Goal: Find specific page/section: Find specific page/section

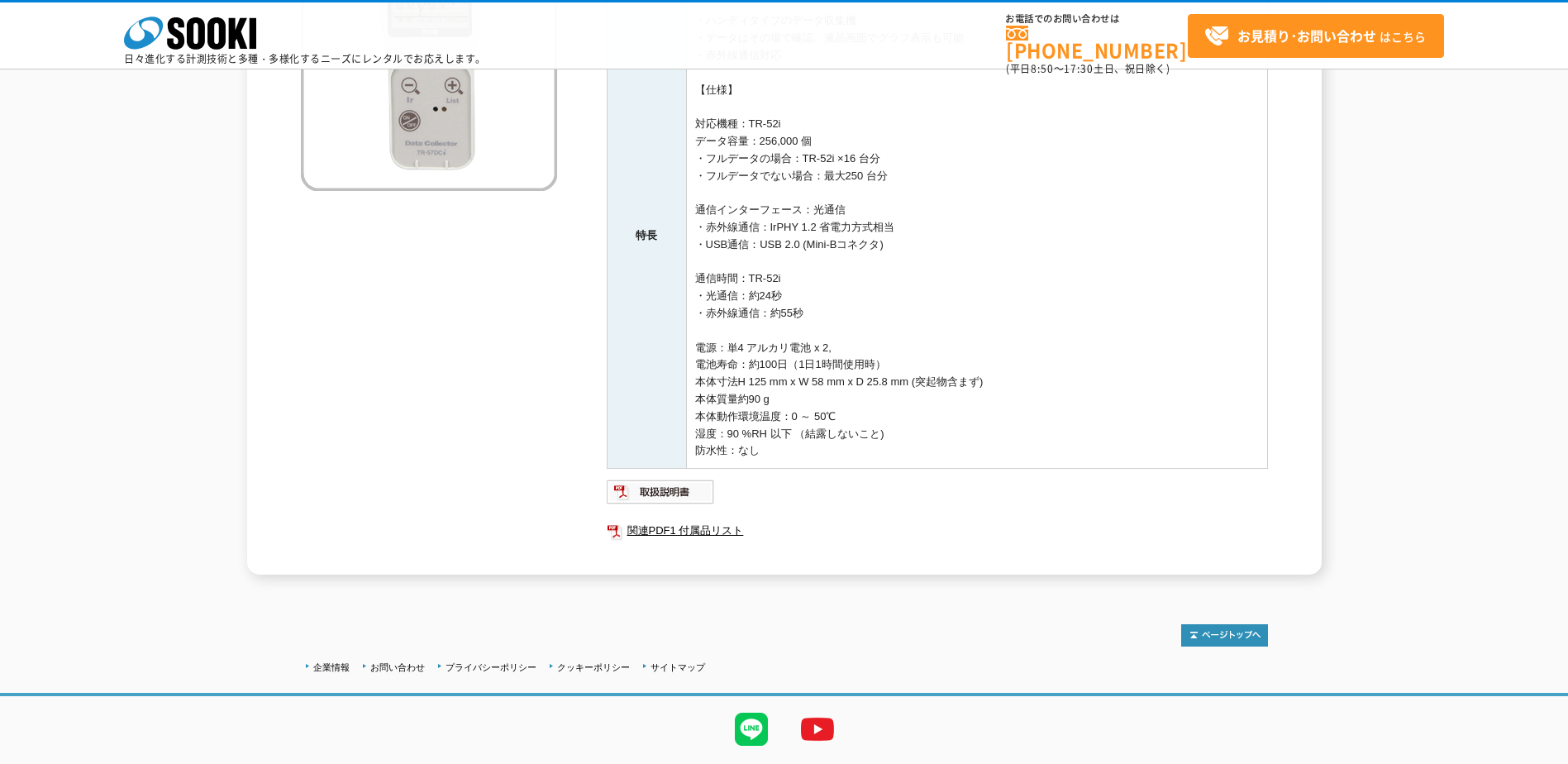
scroll to position [377, 0]
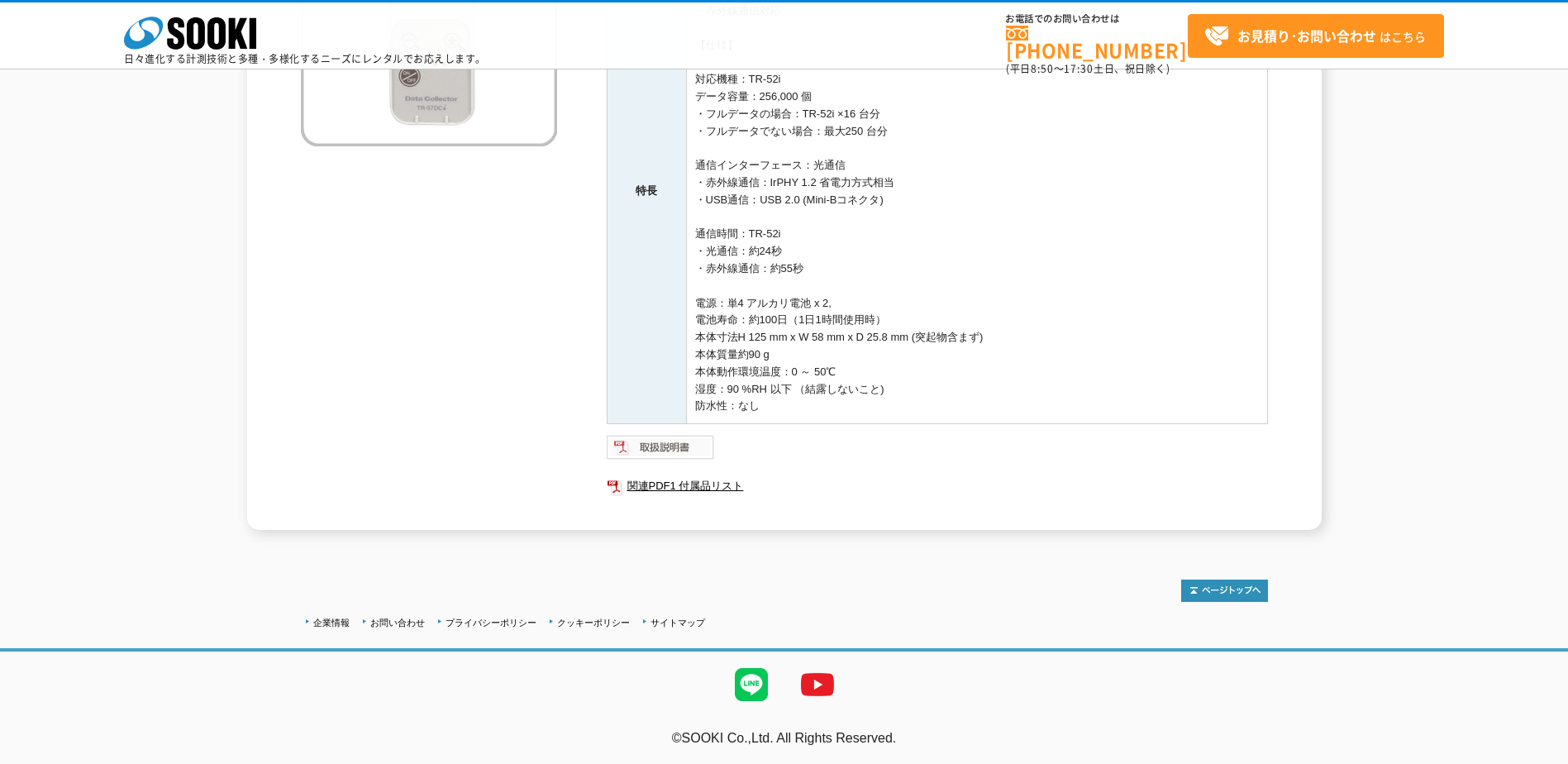
click at [694, 444] on img at bounding box center [661, 447] width 108 height 27
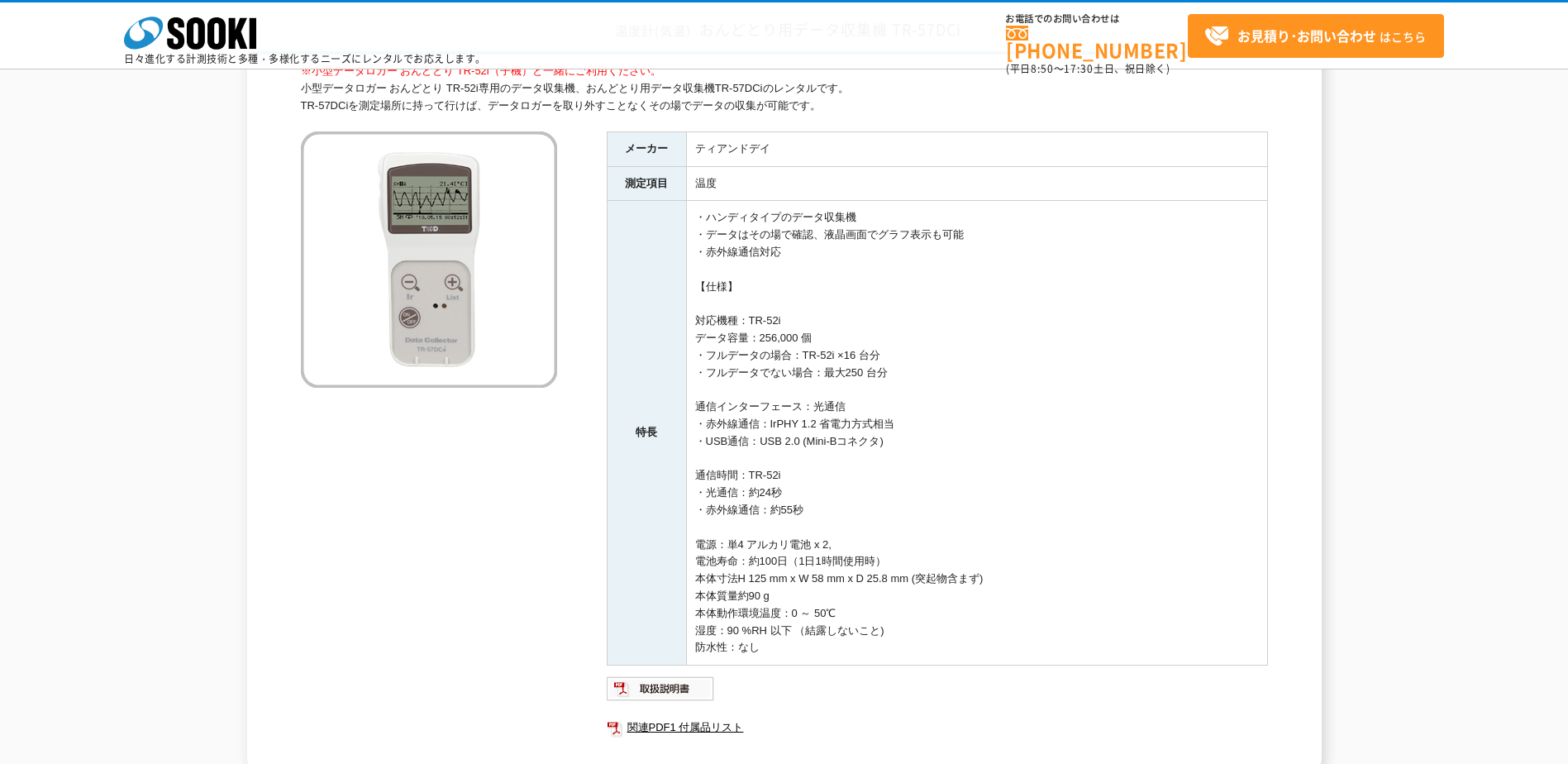
scroll to position [295, 0]
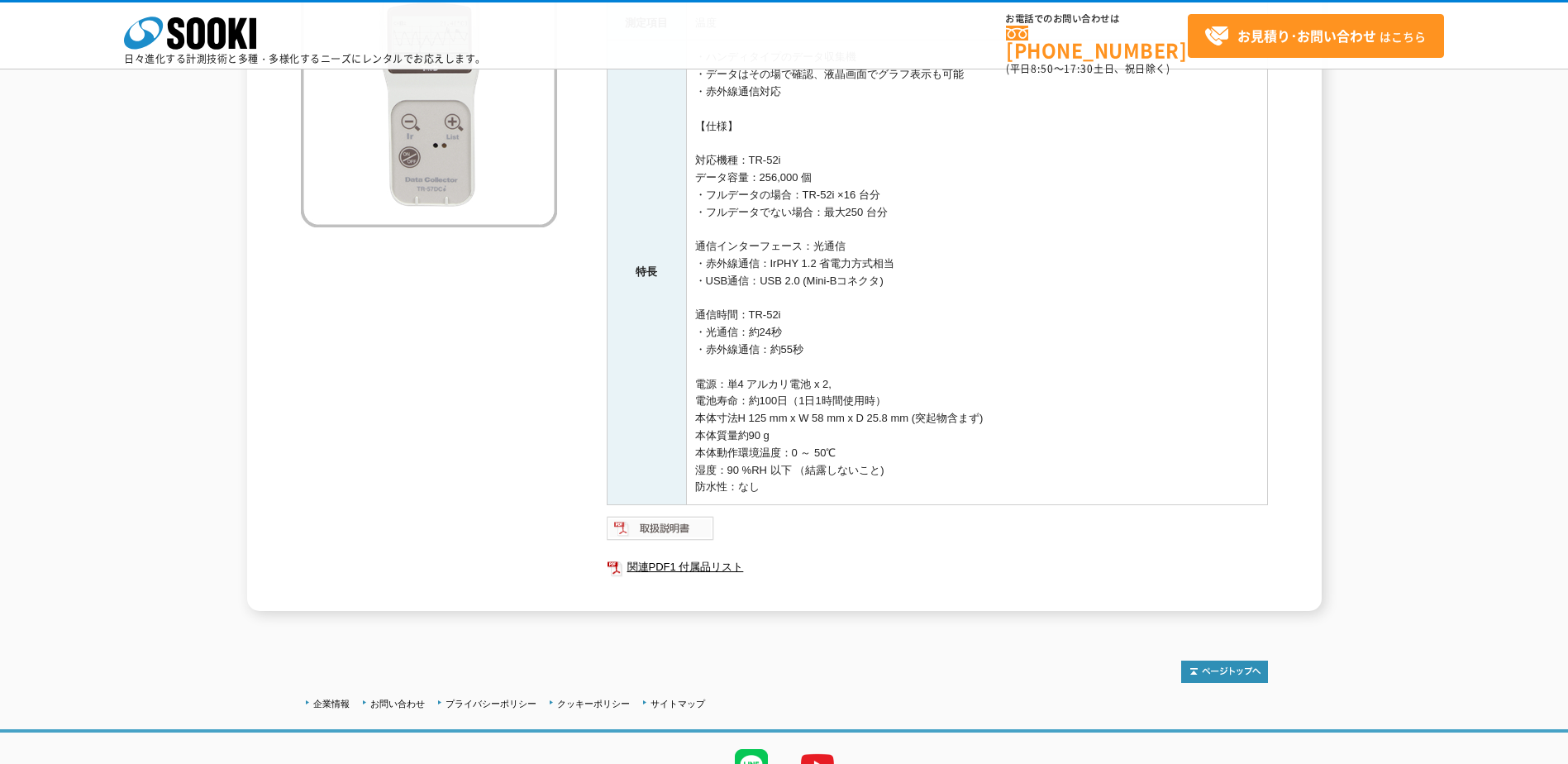
click at [655, 533] on img at bounding box center [661, 528] width 108 height 27
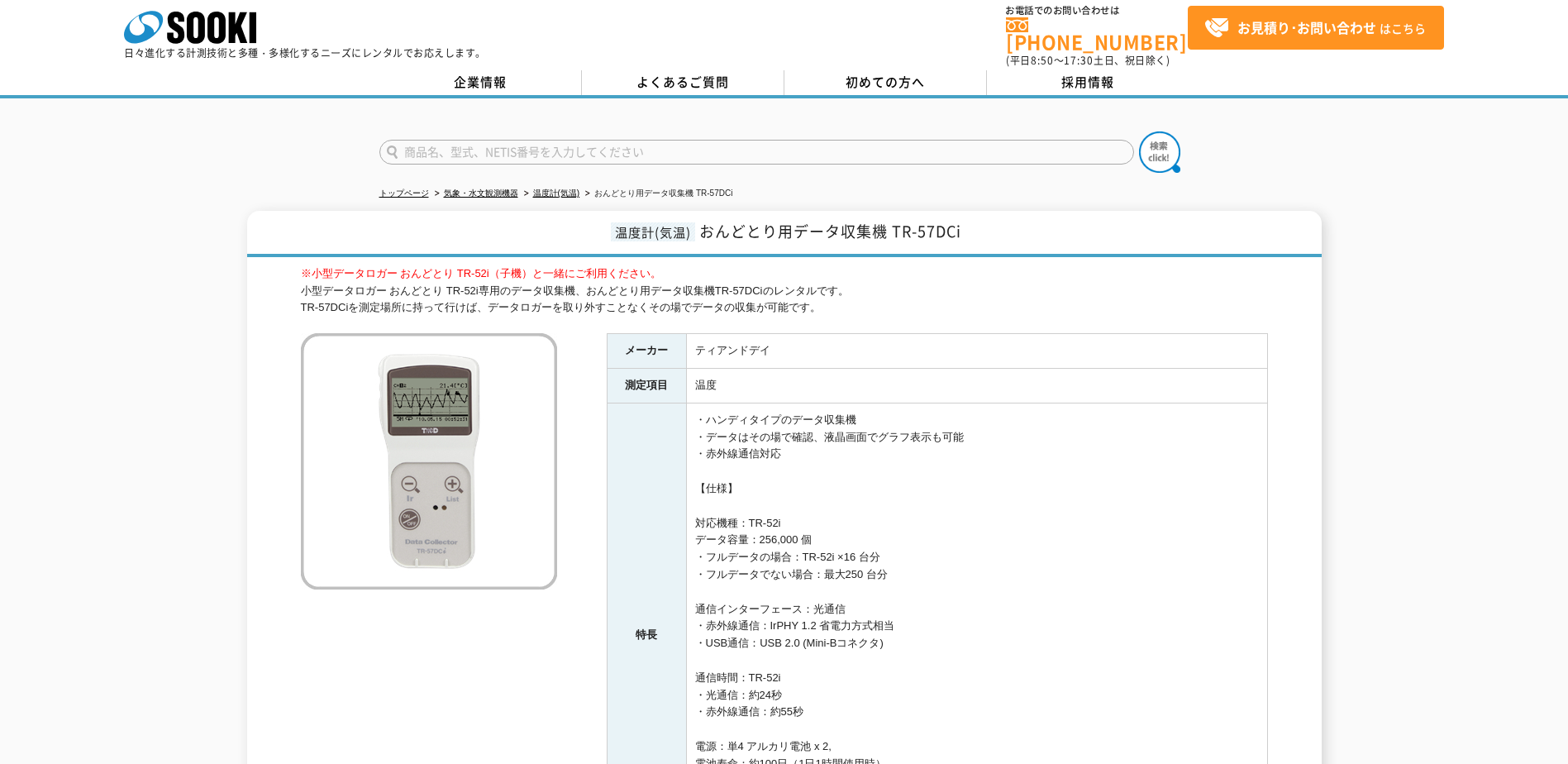
scroll to position [0, 0]
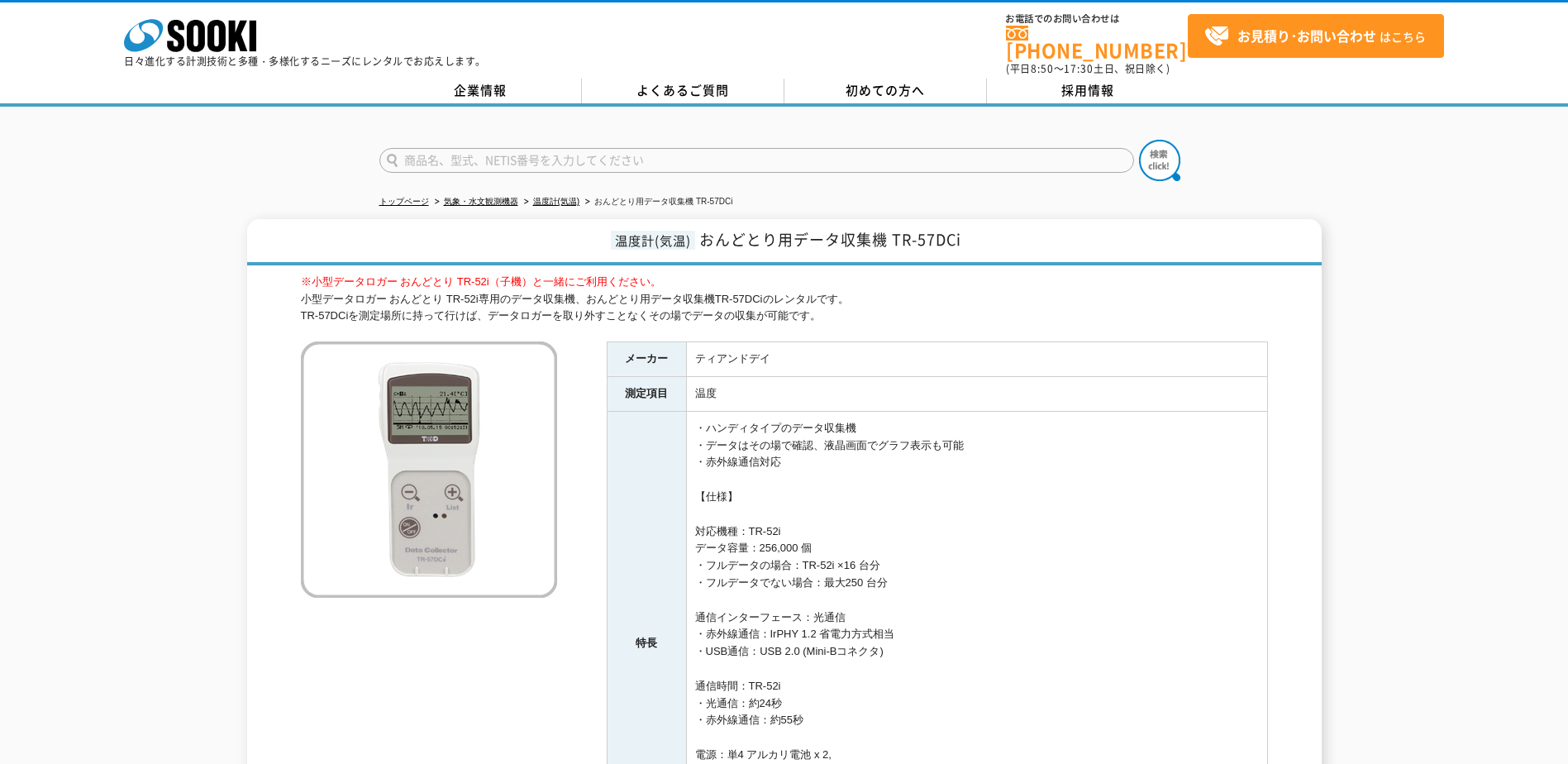
click at [475, 148] on input "text" at bounding box center [756, 160] width 754 height 25
type input "TR-52i"
click at [1139, 140] on button at bounding box center [1159, 160] width 42 height 42
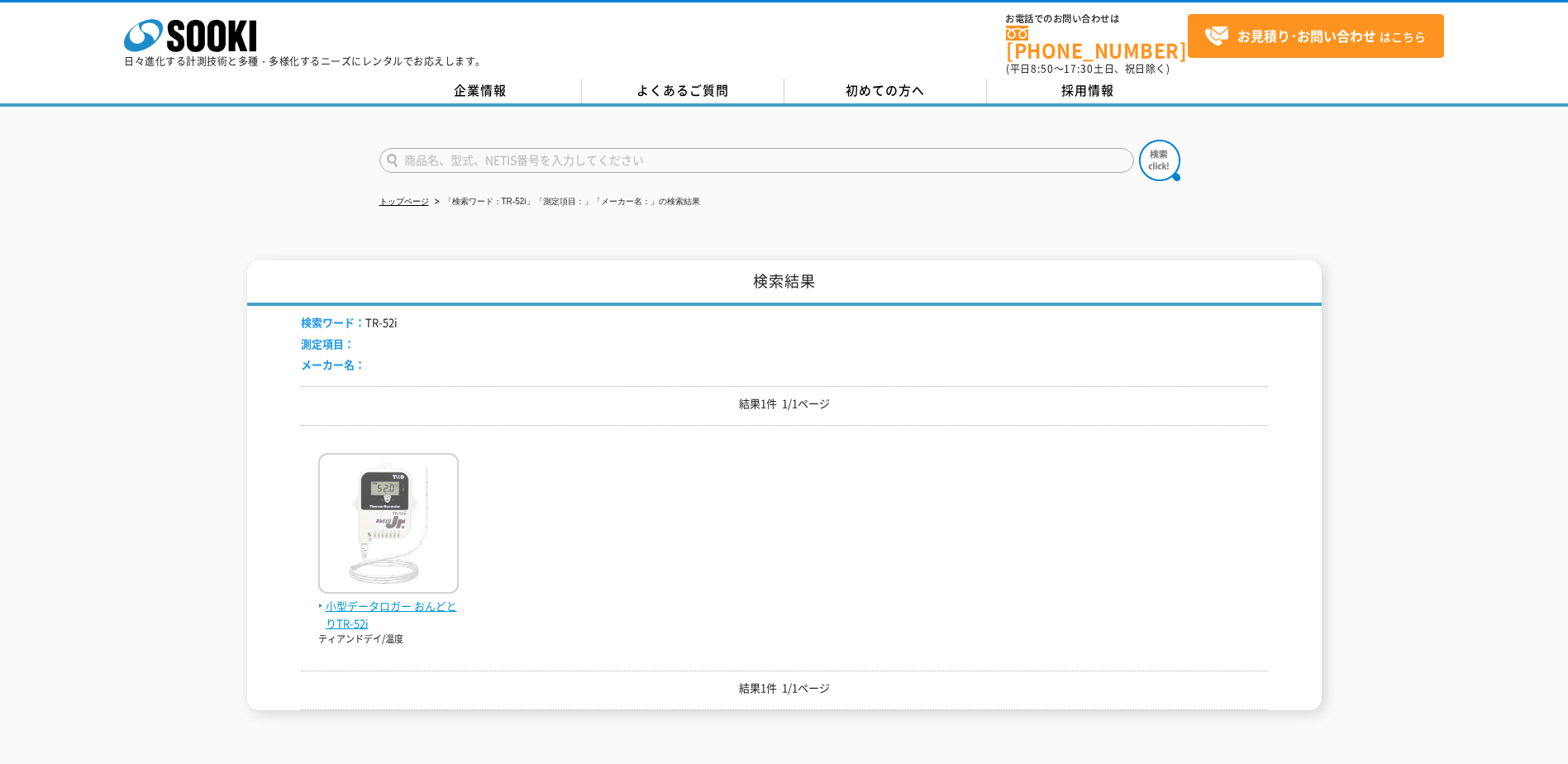
click at [436, 520] on img at bounding box center [388, 526] width 141 height 145
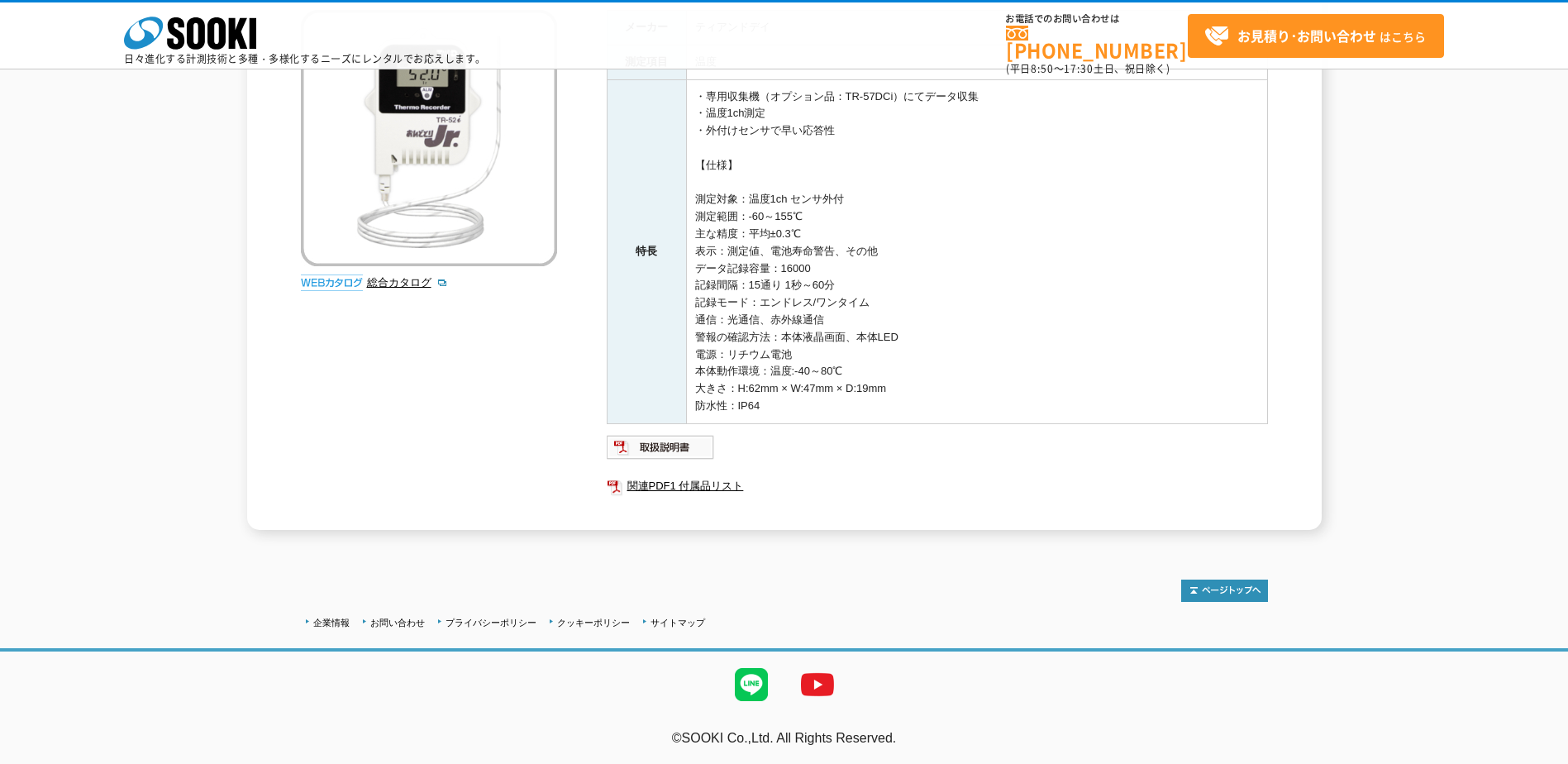
scroll to position [157, 0]
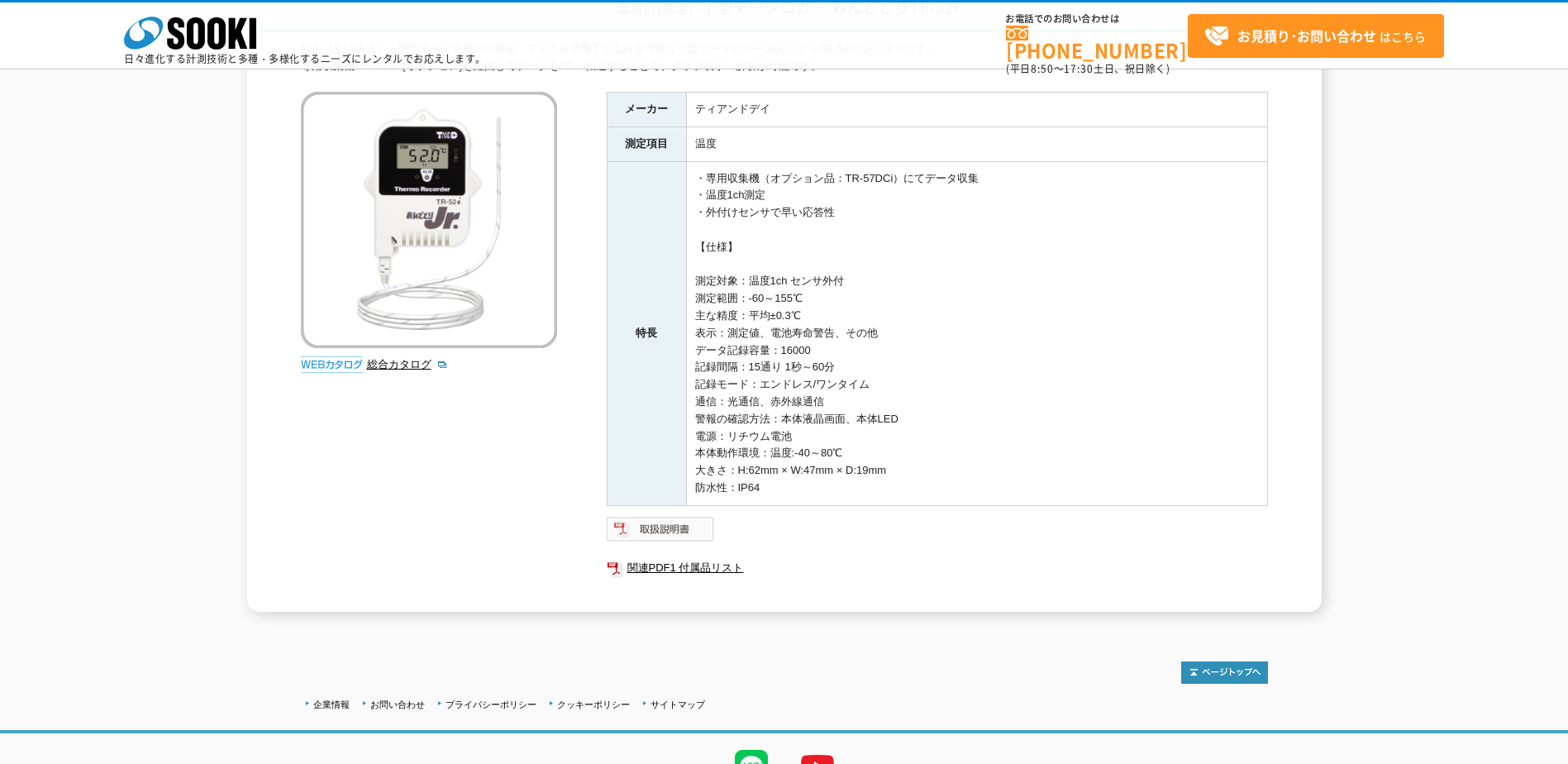
click at [697, 535] on img at bounding box center [661, 529] width 108 height 27
